Goal: Navigation & Orientation: Find specific page/section

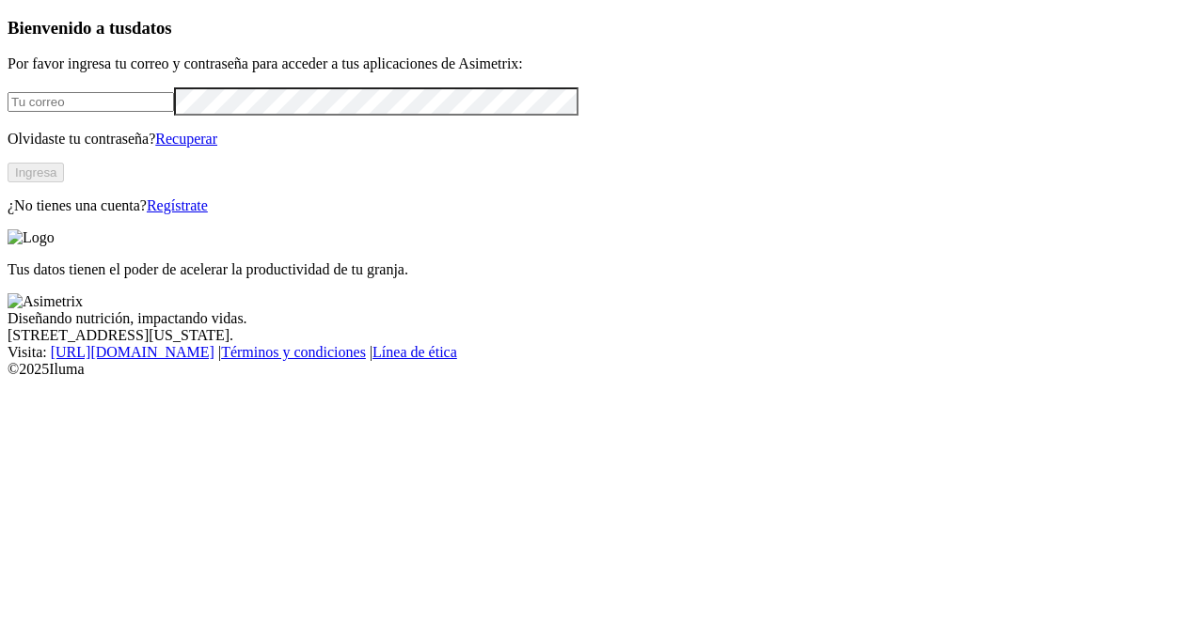
click at [174, 112] on input "email" at bounding box center [91, 102] width 166 height 20
type input "[PERSON_NAME][EMAIL_ADDRESS][DOMAIN_NAME]"
click at [217, 147] on link "Recuperar" at bounding box center [186, 139] width 62 height 16
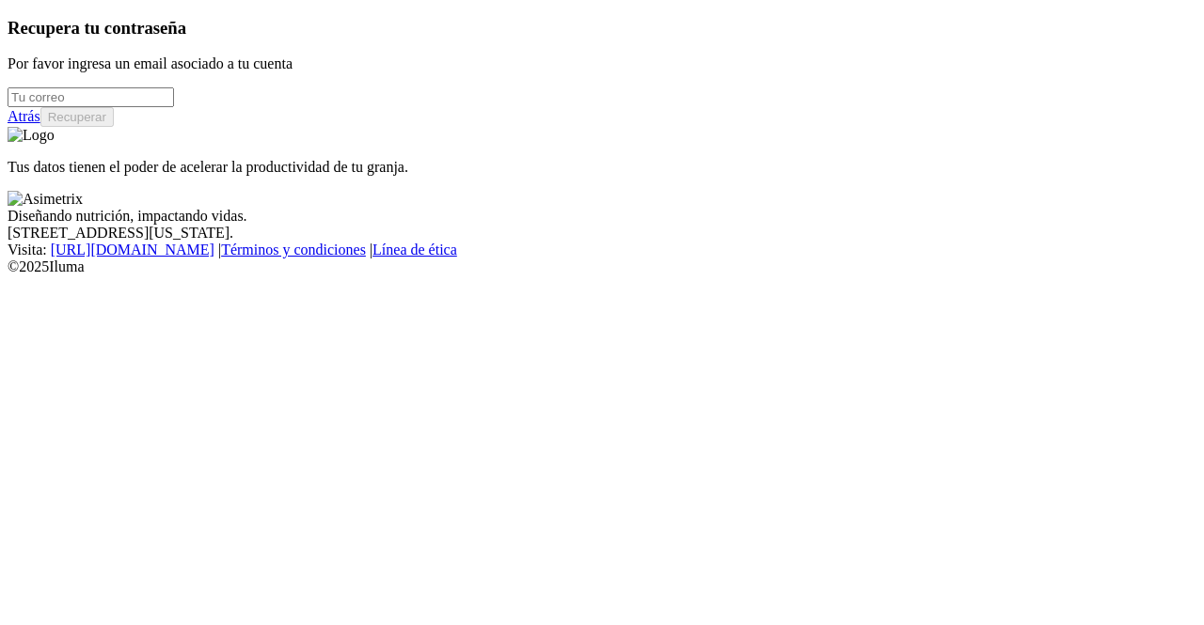
click at [108, 107] on input "email" at bounding box center [91, 97] width 166 height 20
type input "[PERSON_NAME][EMAIL_ADDRESS][DOMAIN_NAME]"
click at [114, 127] on button "Recuperar" at bounding box center [76, 117] width 73 height 20
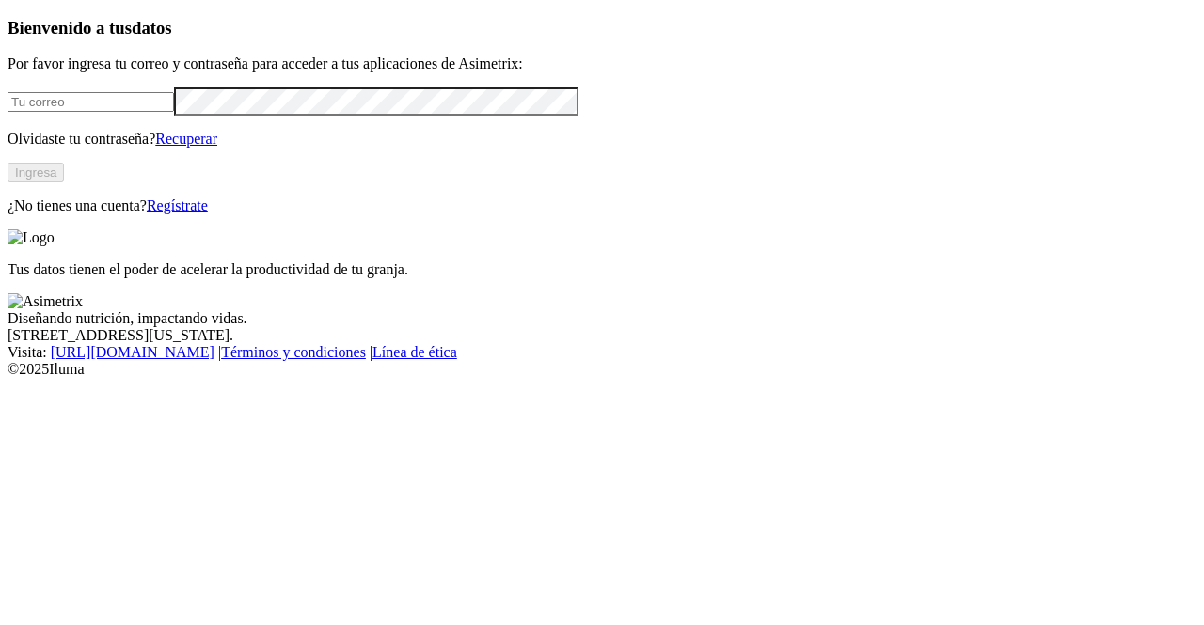
click at [174, 112] on input "email" at bounding box center [91, 102] width 166 height 20
type input "[PERSON_NAME][EMAIL_ADDRESS][DOMAIN_NAME]"
click at [64, 182] on button "Ingresa" at bounding box center [36, 173] width 56 height 20
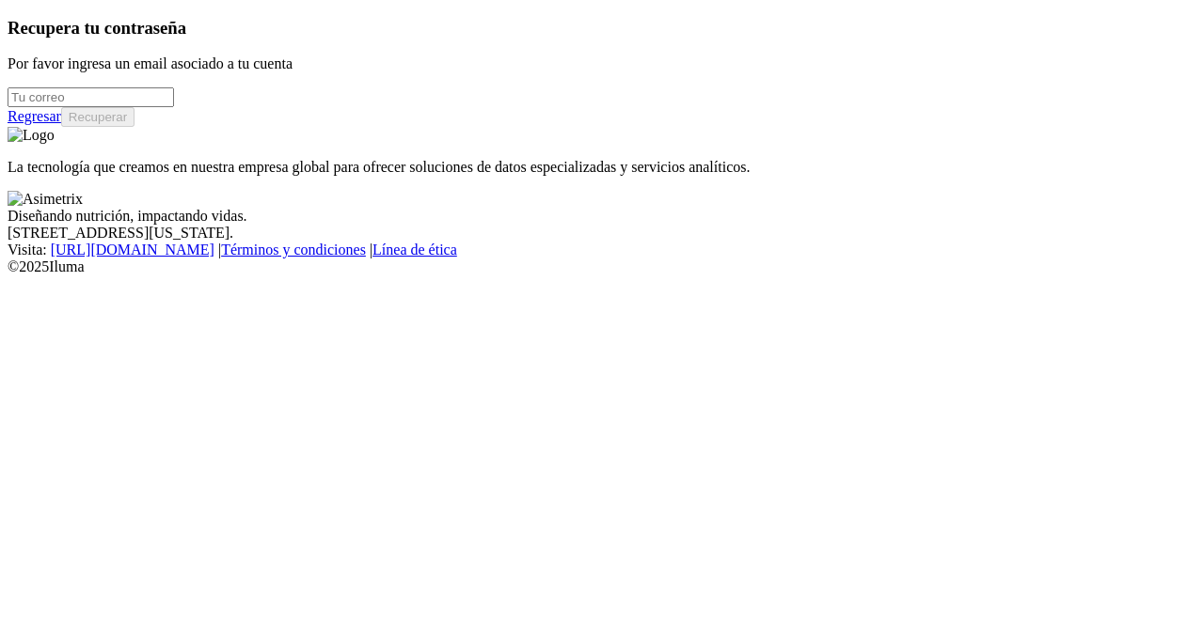
click at [167, 107] on input "email" at bounding box center [91, 97] width 166 height 20
type input "[PERSON_NAME][EMAIL_ADDRESS][DOMAIN_NAME]"
click at [174, 107] on input "email" at bounding box center [91, 97] width 166 height 20
type input "[PERSON_NAME][EMAIL_ADDRESS][DOMAIN_NAME]"
click at [61, 124] on link "Regresar" at bounding box center [35, 116] width 54 height 16
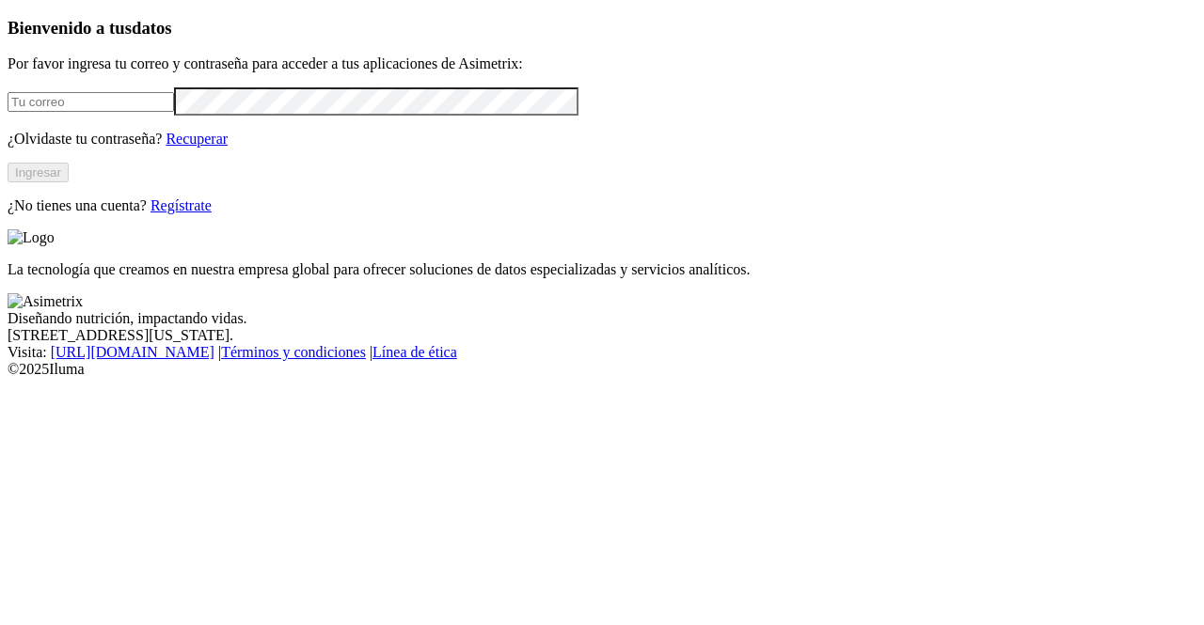
type input "[PERSON_NAME][EMAIL_ADDRESS][DOMAIN_NAME]"
click at [69, 182] on button "Ingresar" at bounding box center [38, 173] width 61 height 20
